Goal: Information Seeking & Learning: Learn about a topic

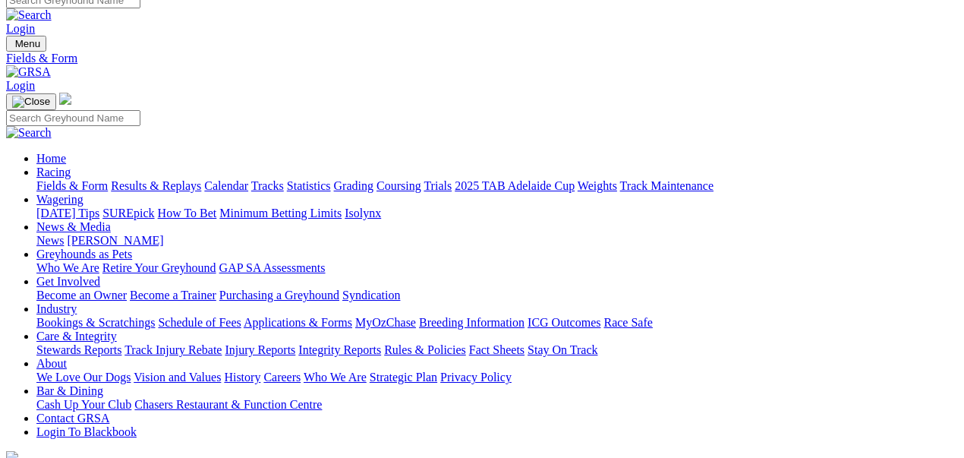
scroll to position [152, 0]
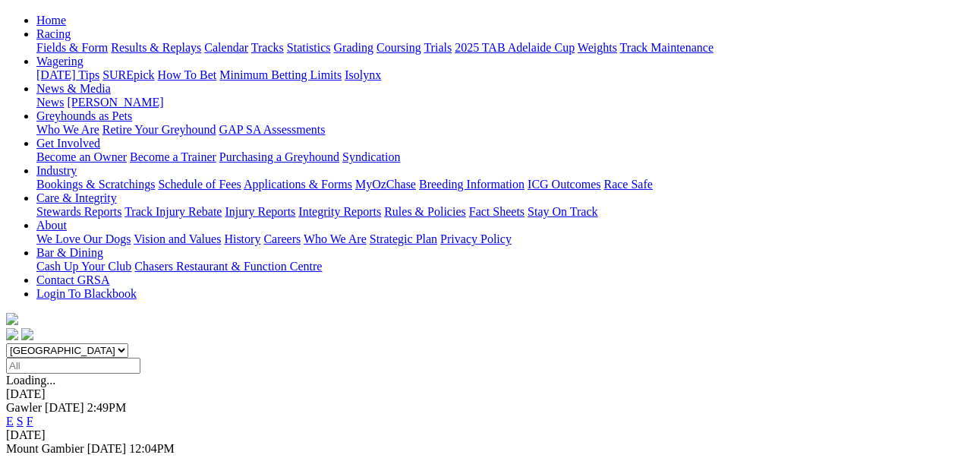
click at [128, 343] on select "South Australia New South Wales Northern Territory Queensland Tasmania Victoria…" at bounding box center [67, 350] width 122 height 14
select select "WA"
click at [60, 343] on select "South Australia New South Wales Northern Territory Queensland Tasmania Victoria…" at bounding box center [67, 350] width 122 height 14
click at [14, 456] on link "E" at bounding box center [10, 462] width 8 height 13
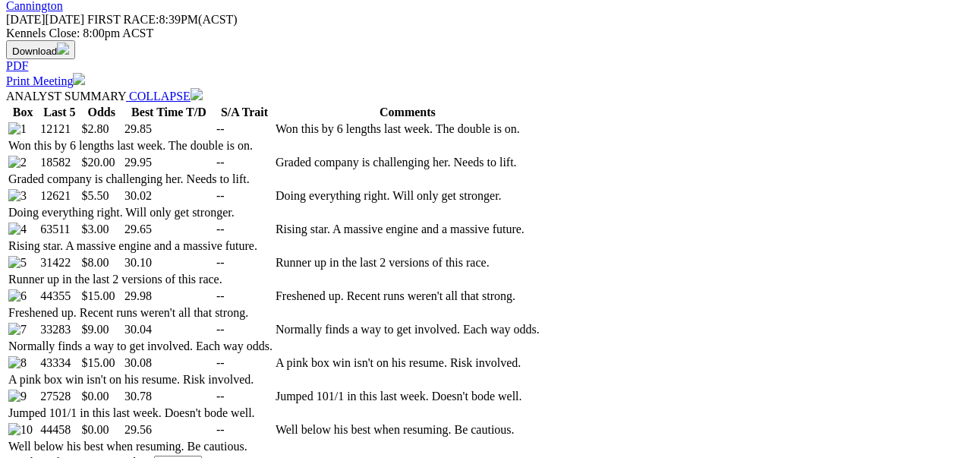
scroll to position [709, 0]
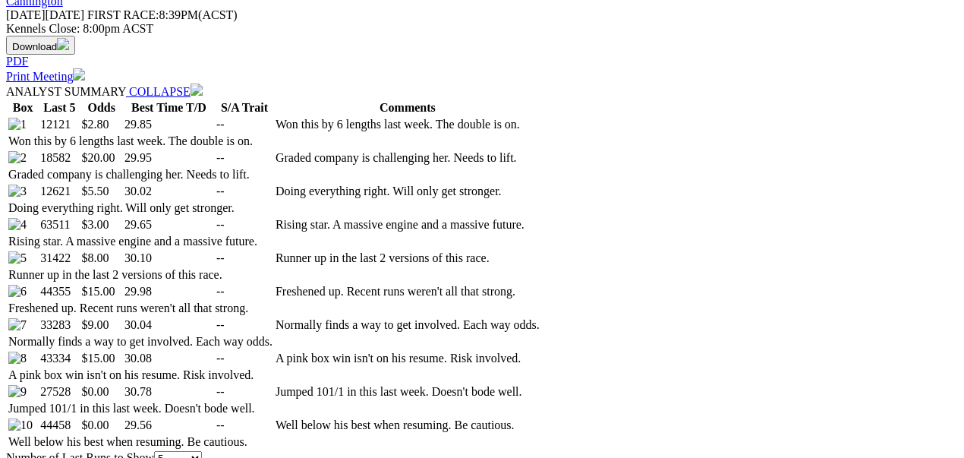
select select "10"
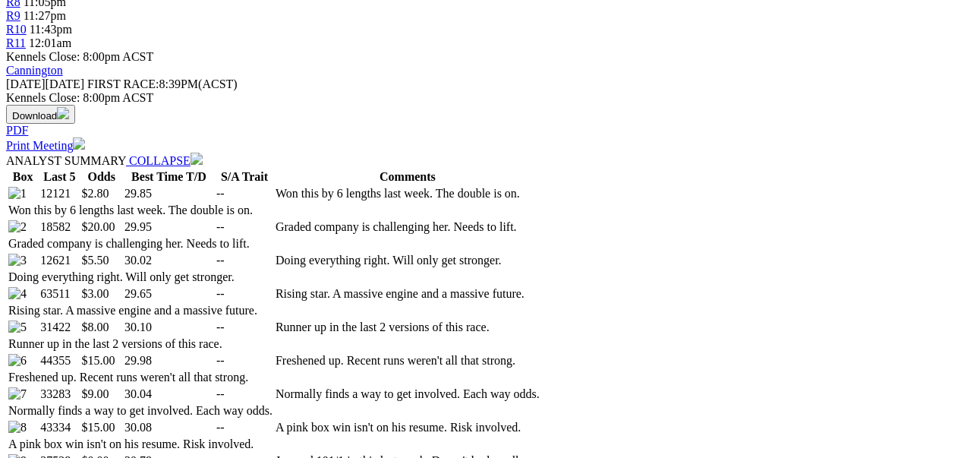
scroll to position [749, 0]
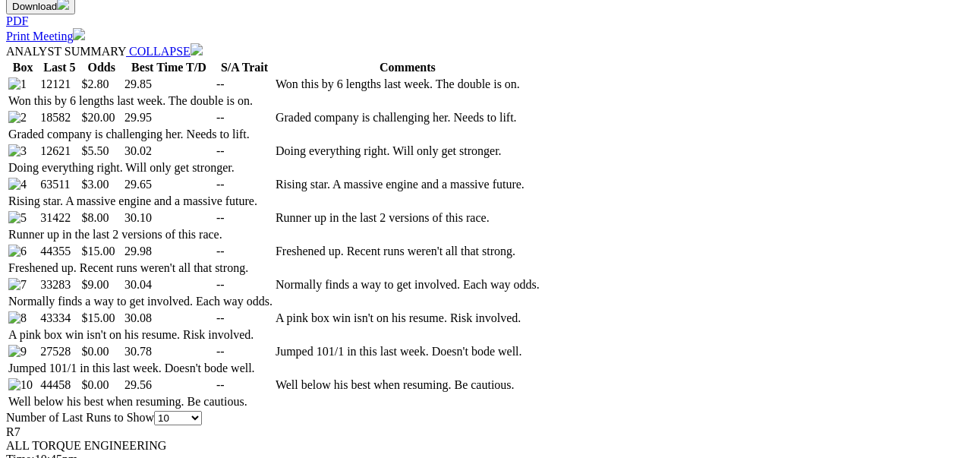
select select "20"
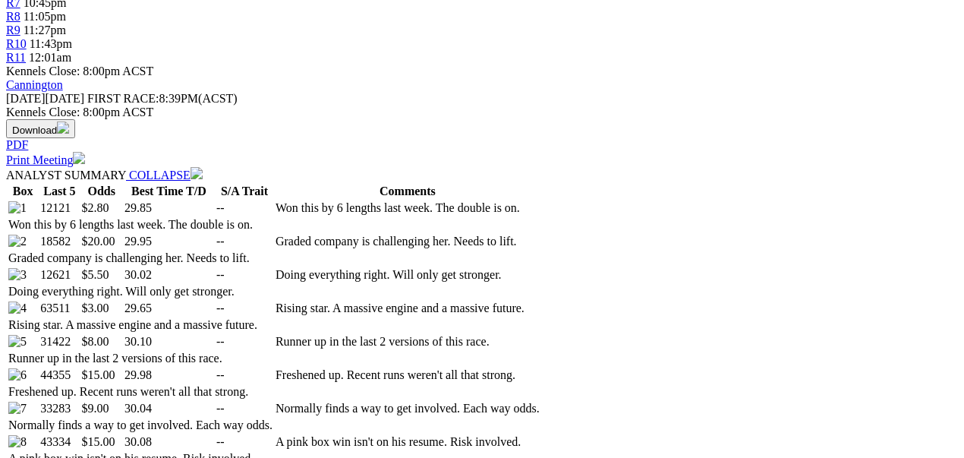
scroll to position [658, 0]
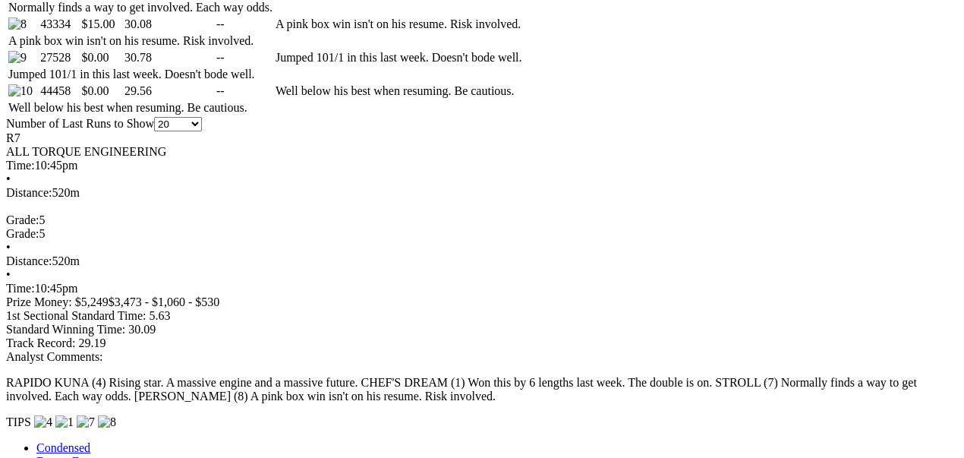
scroll to position [1113, 0]
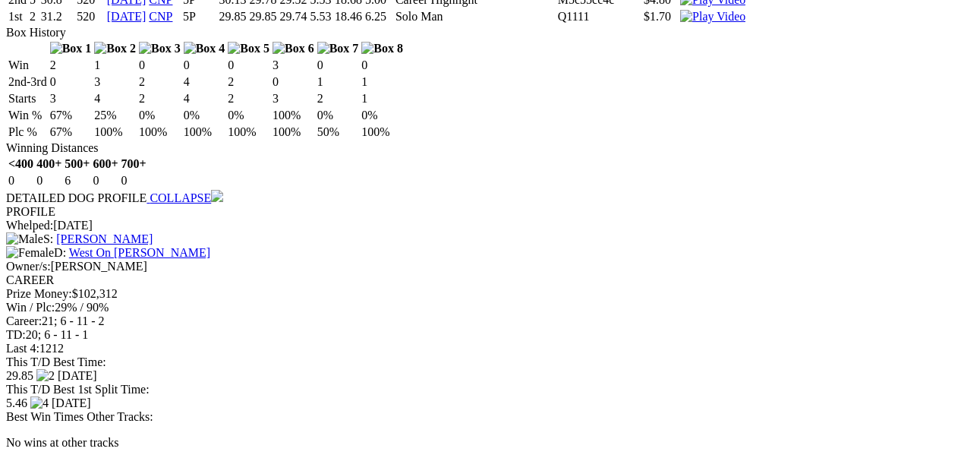
scroll to position [2076, 0]
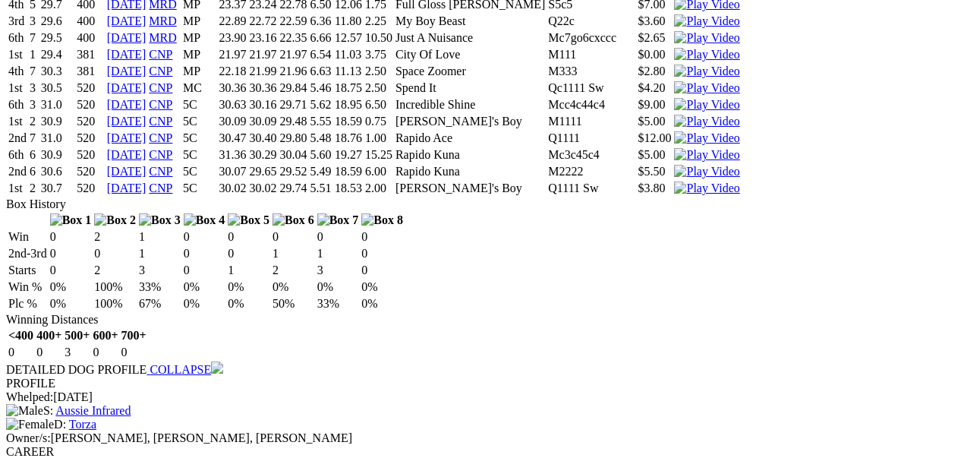
scroll to position [3746, 0]
